Goal: Find specific page/section: Find specific page/section

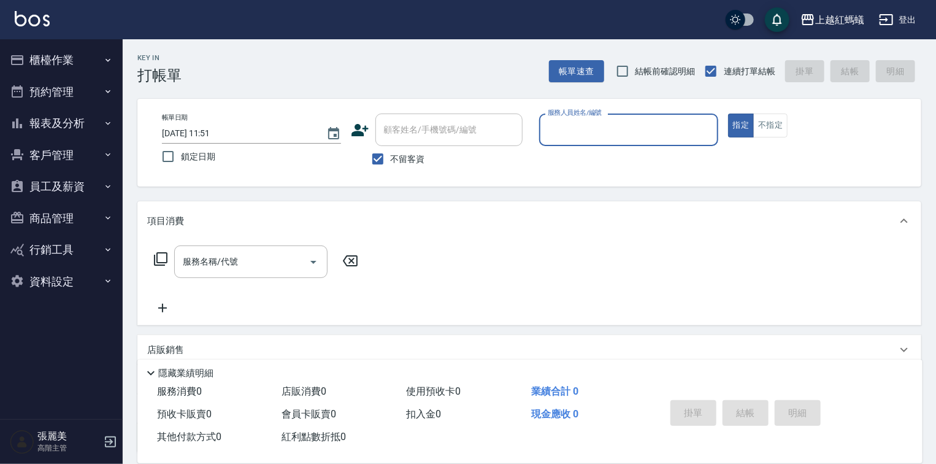
click at [47, 163] on button "客戶管理" at bounding box center [61, 155] width 113 height 32
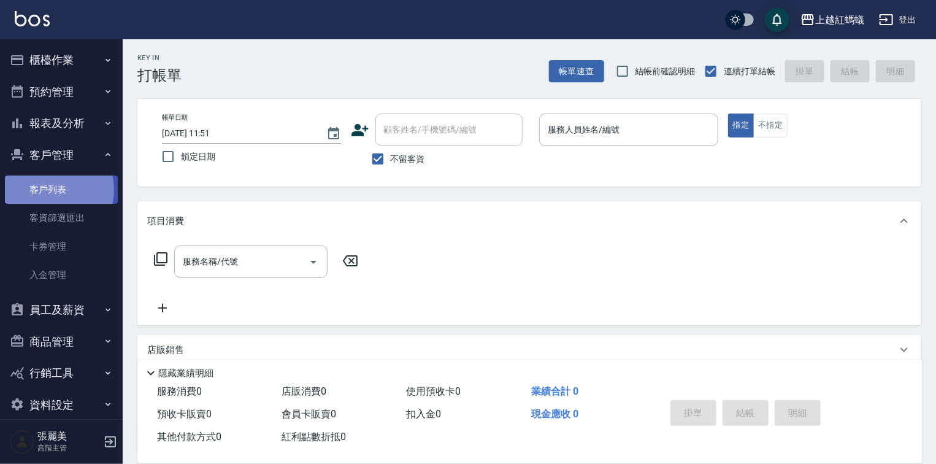
click at [53, 190] on link "客戶列表" at bounding box center [61, 189] width 113 height 28
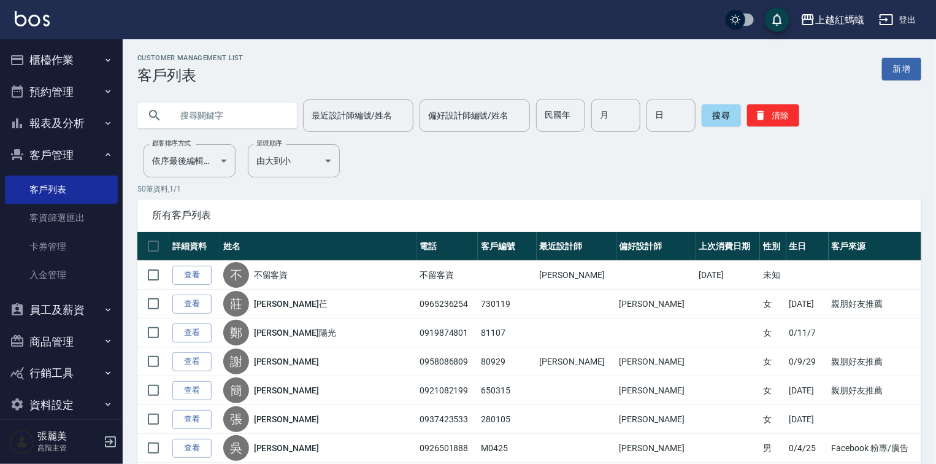
click at [230, 118] on input "text" at bounding box center [229, 115] width 115 height 33
type input "[PERSON_NAME]"
click at [731, 93] on div "連 最近設計師編號/姓名 最近設計師編號/姓名 偏好設計師編號/姓名 偏好設計師編號/姓名 民國年 民國年 月 月 日 日 搜尋 清除" at bounding box center [522, 108] width 799 height 48
click at [722, 130] on div "搜尋 清除" at bounding box center [751, 115] width 98 height 33
click at [714, 115] on button "搜尋" at bounding box center [721, 115] width 39 height 22
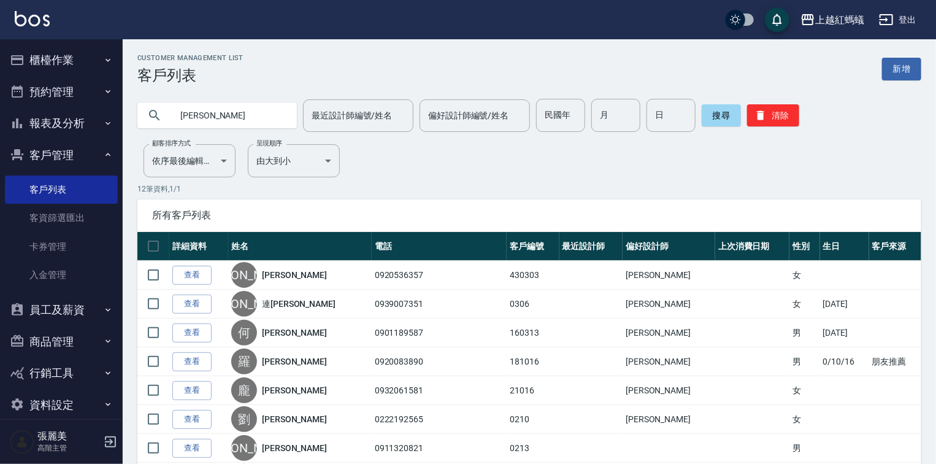
click at [197, 101] on input "[PERSON_NAME]" at bounding box center [229, 115] width 115 height 33
type input "廖"
click at [714, 120] on button "搜尋" at bounding box center [721, 115] width 39 height 22
